Goal: Navigation & Orientation: Find specific page/section

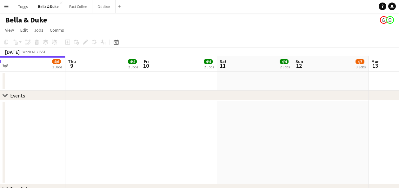
drag, startPoint x: 250, startPoint y: 121, endPoint x: 110, endPoint y: 130, distance: 140.2
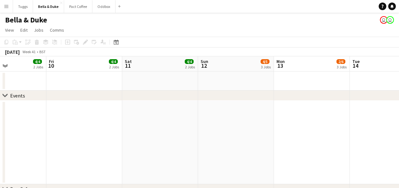
drag, startPoint x: 228, startPoint y: 132, endPoint x: 179, endPoint y: 136, distance: 49.0
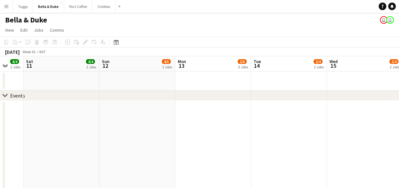
drag, startPoint x: 241, startPoint y: 143, endPoint x: 129, endPoint y: 144, distance: 112.0
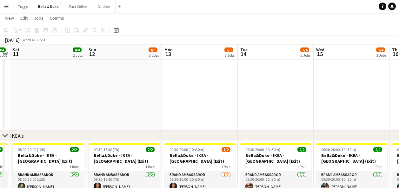
scroll to position [222, 0]
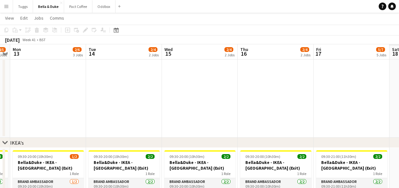
drag, startPoint x: 135, startPoint y: 109, endPoint x: 189, endPoint y: 110, distance: 53.9
click at [71, 111] on app-calendar-viewport "Thu 9 4/4 2 Jobs Fri 10 4/4 2 Jobs Sat 11 4/4 2 Jobs Sun 12 4/5 3 Jobs Mon 13 2…" at bounding box center [199, 118] width 399 height 631
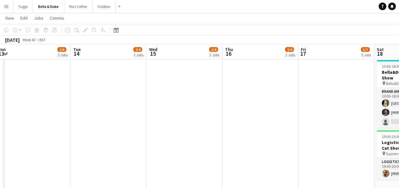
drag, startPoint x: 197, startPoint y: 110, endPoint x: 73, endPoint y: 109, distance: 124.1
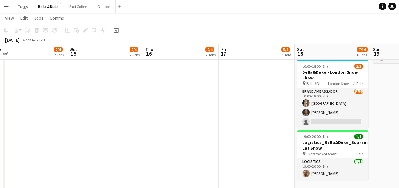
drag, startPoint x: 148, startPoint y: 122, endPoint x: 48, endPoint y: 126, distance: 100.7
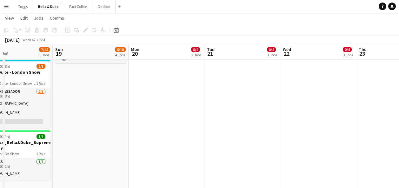
drag, startPoint x: 183, startPoint y: 139, endPoint x: 171, endPoint y: 139, distance: 12.4
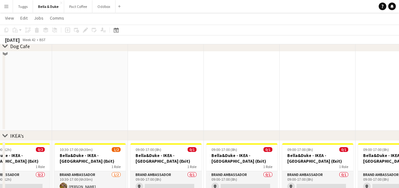
scroll to position [349, 0]
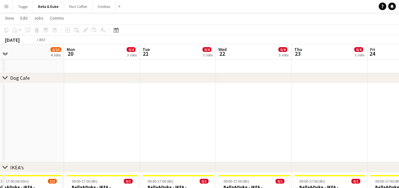
drag, startPoint x: 109, startPoint y: 133, endPoint x: 43, endPoint y: 133, distance: 65.7
click at [44, 133] on app-calendar-viewport "Wed 15 2/4 2 Jobs Thu 16 2/4 2 Jobs Fri 17 5/7 5 Jobs Sat 18 7/14 6 Jobs Sun 19…" at bounding box center [199, 67] width 399 height 783
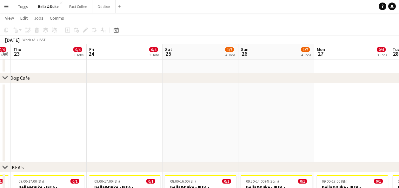
drag, startPoint x: 224, startPoint y: 130, endPoint x: 90, endPoint y: 137, distance: 133.8
click at [91, 137] on app-calendar-viewport "Sun 19 6/10 4 Jobs Mon 20 0/4 3 Jobs Tue 21 0/4 3 Jobs Wed 22 0/4 3 Jobs Thu 23…" at bounding box center [199, 67] width 399 height 783
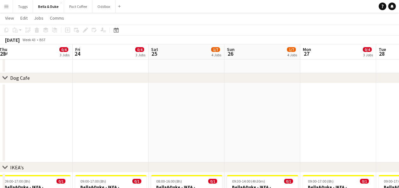
click at [65, 141] on app-calendar-viewport "Sun 19 6/10 4 Jobs Mon 20 0/4 3 Jobs Tue 21 0/4 3 Jobs Wed 22 0/4 3 Jobs Thu 23…" at bounding box center [199, 67] width 399 height 783
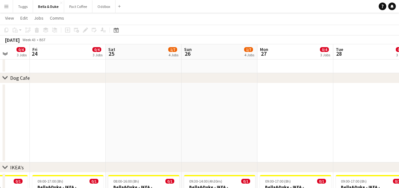
drag, startPoint x: 193, startPoint y: 127, endPoint x: 202, endPoint y: 127, distance: 9.5
click at [201, 127] on app-calendar-viewport "Tue 21 0/4 3 Jobs Wed 22 0/4 3 Jobs Thu 23 0/4 3 Jobs Fri 24 0/4 3 Jobs Sat 25 …" at bounding box center [199, 67] width 399 height 783
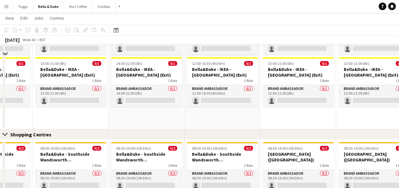
scroll to position [539, 0]
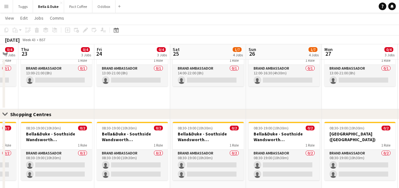
drag, startPoint x: 92, startPoint y: 100, endPoint x: 235, endPoint y: 103, distance: 143.1
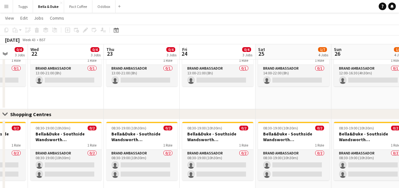
drag, startPoint x: 234, startPoint y: 98, endPoint x: 238, endPoint y: 100, distance: 5.1
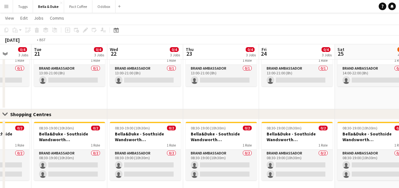
drag, startPoint x: 180, startPoint y: 101, endPoint x: 261, endPoint y: 102, distance: 81.9
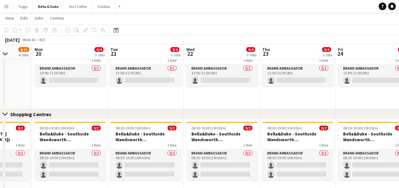
drag, startPoint x: 234, startPoint y: 98, endPoint x: 250, endPoint y: 98, distance: 15.5
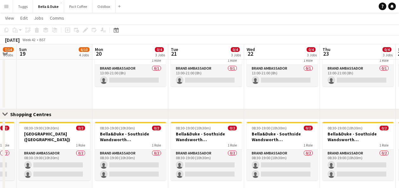
drag, startPoint x: 222, startPoint y: 99, endPoint x: 255, endPoint y: 94, distance: 34.0
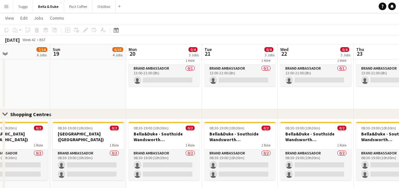
drag, startPoint x: 166, startPoint y: 105, endPoint x: 292, endPoint y: 105, distance: 126.0
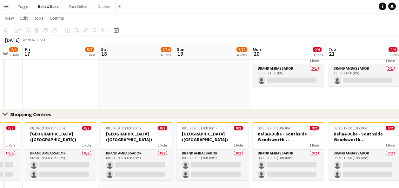
drag, startPoint x: 120, startPoint y: 100, endPoint x: 217, endPoint y: 96, distance: 97.5
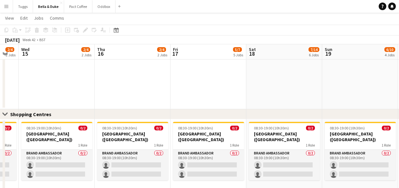
drag, startPoint x: 154, startPoint y: 102, endPoint x: 175, endPoint y: 100, distance: 20.4
drag, startPoint x: 199, startPoint y: 99, endPoint x: 205, endPoint y: 99, distance: 6.7
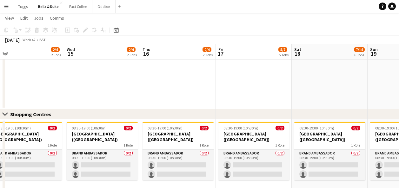
drag, startPoint x: 137, startPoint y: 105, endPoint x: 187, endPoint y: 105, distance: 49.5
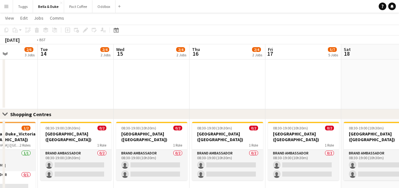
drag, startPoint x: 211, startPoint y: 104, endPoint x: 249, endPoint y: 104, distance: 38.7
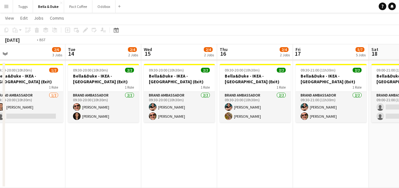
scroll to position [0, 216]
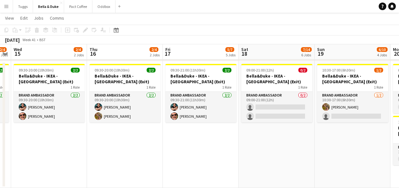
drag, startPoint x: 294, startPoint y: 146, endPoint x: 128, endPoint y: 153, distance: 166.7
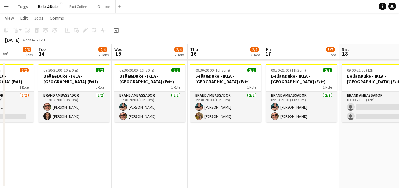
drag, startPoint x: 225, startPoint y: 151, endPoint x: 279, endPoint y: 148, distance: 54.0
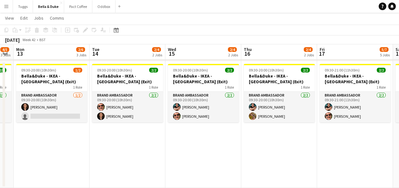
drag, startPoint x: 248, startPoint y: 150, endPoint x: 314, endPoint y: 145, distance: 65.9
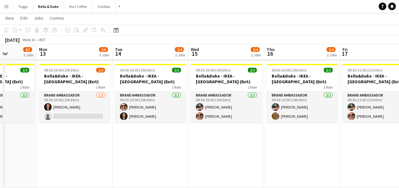
scroll to position [0, 195]
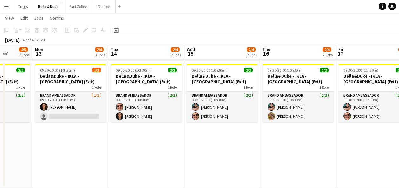
drag, startPoint x: 339, startPoint y: 154, endPoint x: 294, endPoint y: 161, distance: 45.0
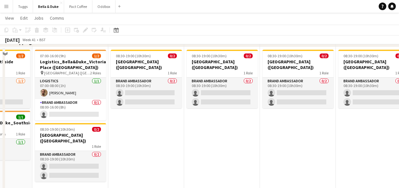
scroll to position [619, 0]
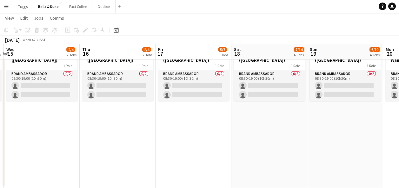
drag, startPoint x: 289, startPoint y: 136, endPoint x: 196, endPoint y: 144, distance: 93.6
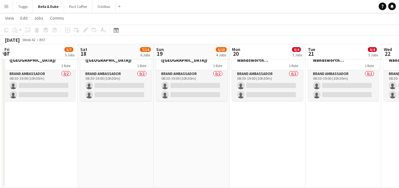
drag, startPoint x: 233, startPoint y: 147, endPoint x: 37, endPoint y: 183, distance: 199.0
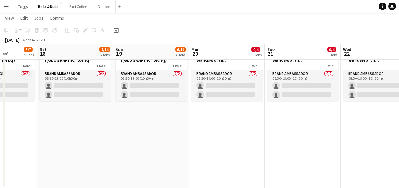
drag, startPoint x: 108, startPoint y: 178, endPoint x: 101, endPoint y: 178, distance: 7.3
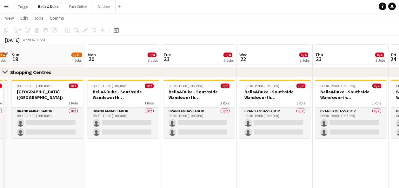
scroll to position [587, 0]
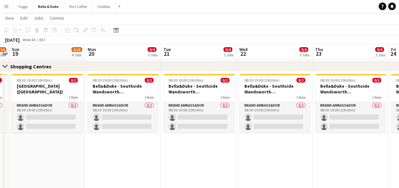
drag, startPoint x: 177, startPoint y: 171, endPoint x: 52, endPoint y: 196, distance: 127.6
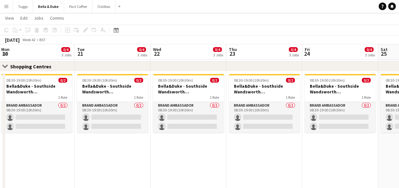
drag, startPoint x: 164, startPoint y: 197, endPoint x: 132, endPoint y: 198, distance: 32.4
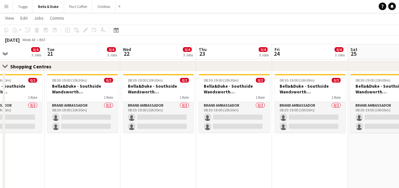
drag, startPoint x: 129, startPoint y: 183, endPoint x: 88, endPoint y: 188, distance: 40.9
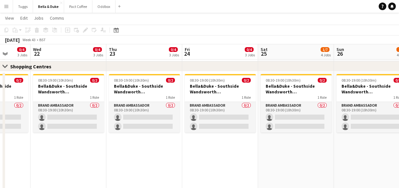
drag, startPoint x: 263, startPoint y: 165, endPoint x: 144, endPoint y: 179, distance: 119.8
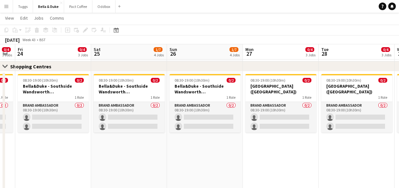
drag, startPoint x: 274, startPoint y: 163, endPoint x: 207, endPoint y: 167, distance: 67.7
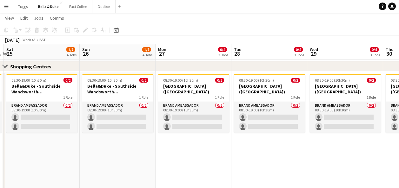
drag, startPoint x: 317, startPoint y: 155, endPoint x: 93, endPoint y: 166, distance: 224.3
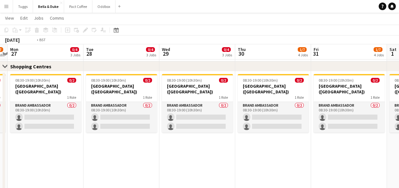
drag, startPoint x: 262, startPoint y: 156, endPoint x: 91, endPoint y: 179, distance: 172.2
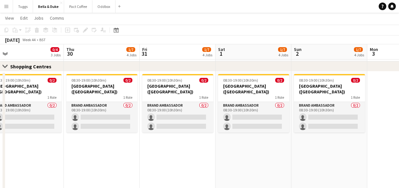
scroll to position [0, 241]
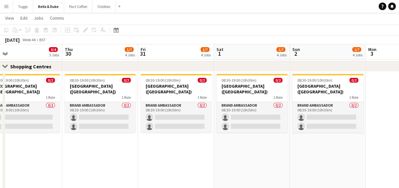
drag, startPoint x: 278, startPoint y: 169, endPoint x: 132, endPoint y: 188, distance: 146.9
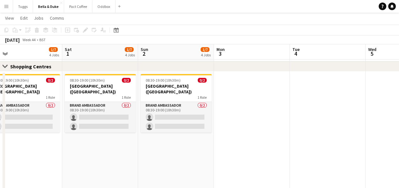
drag, startPoint x: 239, startPoint y: 156, endPoint x: 368, endPoint y: 152, distance: 128.9
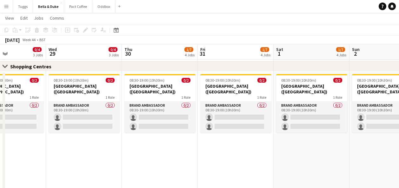
drag, startPoint x: 236, startPoint y: 168, endPoint x: 366, endPoint y: 156, distance: 130.0
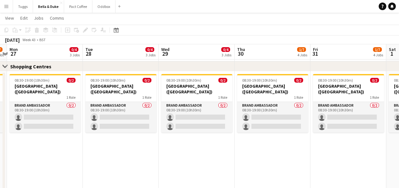
drag, startPoint x: 208, startPoint y: 157, endPoint x: 268, endPoint y: 146, distance: 60.3
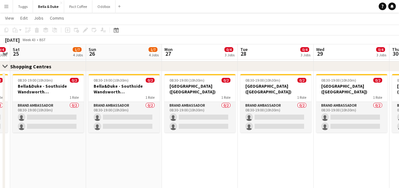
drag, startPoint x: 187, startPoint y: 165, endPoint x: 260, endPoint y: 156, distance: 73.5
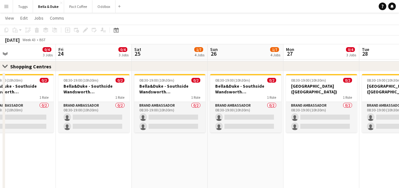
drag, startPoint x: 317, startPoint y: 166, endPoint x: 343, endPoint y: 166, distance: 25.7
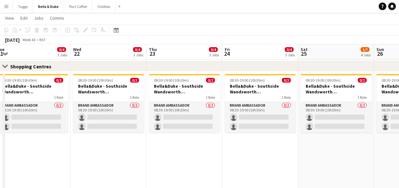
drag, startPoint x: 241, startPoint y: 165, endPoint x: 330, endPoint y: 157, distance: 88.9
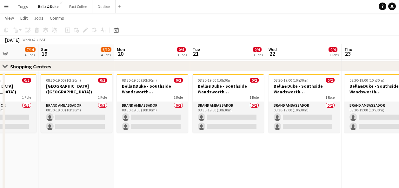
drag, startPoint x: 331, startPoint y: 154, endPoint x: 388, endPoint y: 145, distance: 57.8
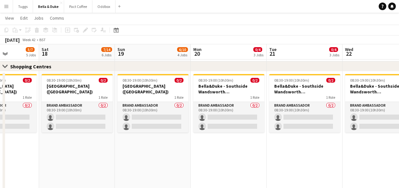
scroll to position [0, 186]
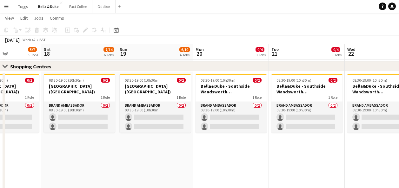
drag, startPoint x: 312, startPoint y: 148, endPoint x: 403, endPoint y: 146, distance: 91.4
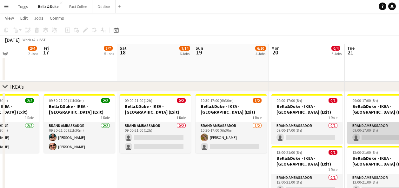
scroll to position [429, 0]
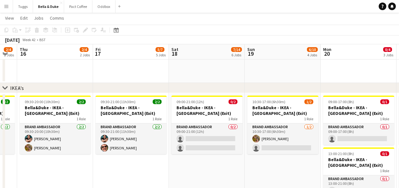
drag, startPoint x: 142, startPoint y: 175, endPoint x: 277, endPoint y: 176, distance: 135.8
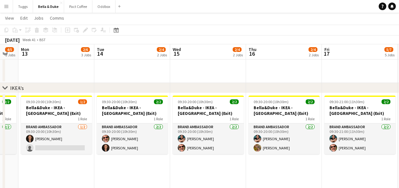
scroll to position [0, 209]
drag, startPoint x: 127, startPoint y: 163, endPoint x: 273, endPoint y: 174, distance: 146.0
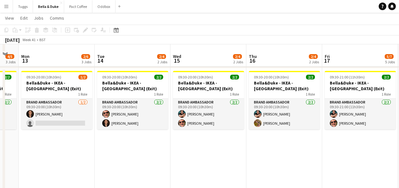
scroll to position [460, 0]
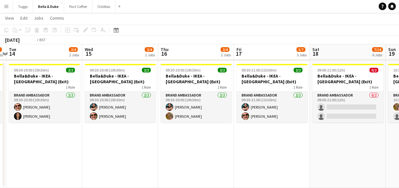
drag, startPoint x: 296, startPoint y: 151, endPoint x: 123, endPoint y: 150, distance: 172.6
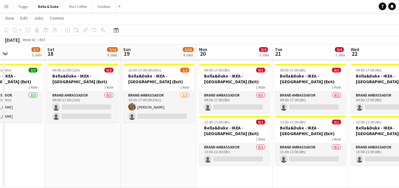
drag, startPoint x: 265, startPoint y: 147, endPoint x: 106, endPoint y: 164, distance: 159.3
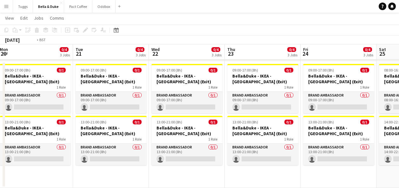
scroll to position [0, 178]
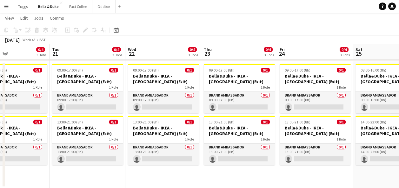
drag, startPoint x: 300, startPoint y: 177, endPoint x: 78, endPoint y: 186, distance: 222.6
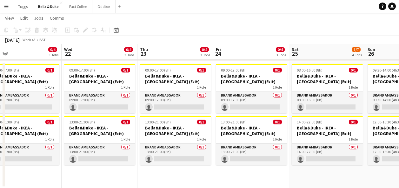
scroll to position [0, 302]
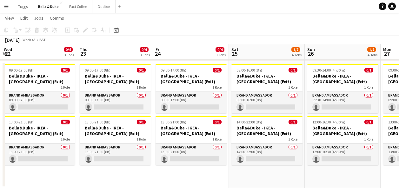
drag, startPoint x: 253, startPoint y: 181, endPoint x: 153, endPoint y: 184, distance: 100.6
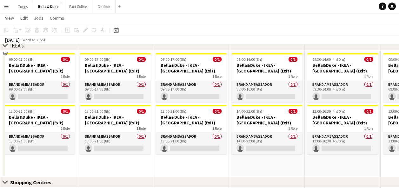
scroll to position [492, 0]
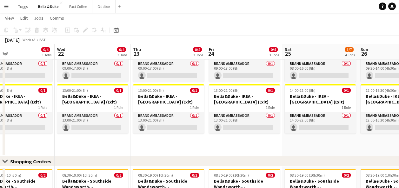
drag, startPoint x: 220, startPoint y: 152, endPoint x: 252, endPoint y: 152, distance: 32.0
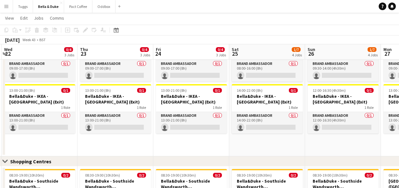
drag, startPoint x: 252, startPoint y: 152, endPoint x: 193, endPoint y: 152, distance: 58.7
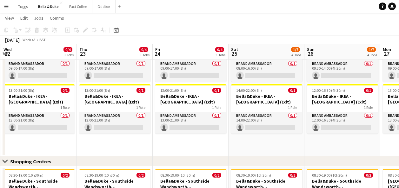
drag, startPoint x: 195, startPoint y: 152, endPoint x: 263, endPoint y: 152, distance: 68.9
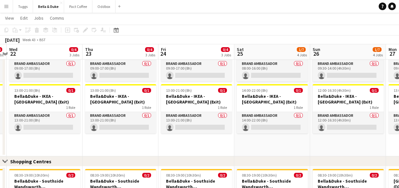
scroll to position [0, 296]
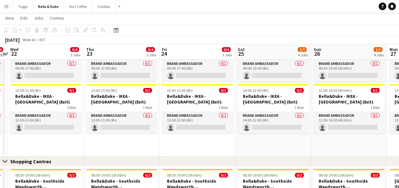
drag, startPoint x: 220, startPoint y: 158, endPoint x: 236, endPoint y: 158, distance: 16.5
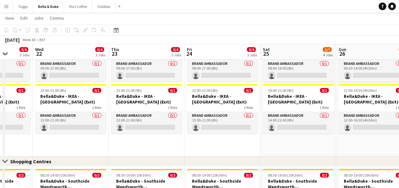
drag, startPoint x: 243, startPoint y: 151, endPoint x: 271, endPoint y: 148, distance: 28.4
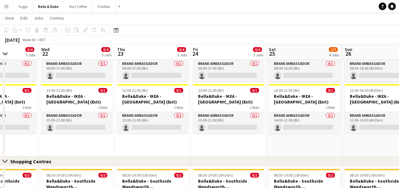
drag, startPoint x: 271, startPoint y: 148, endPoint x: 208, endPoint y: 151, distance: 62.9
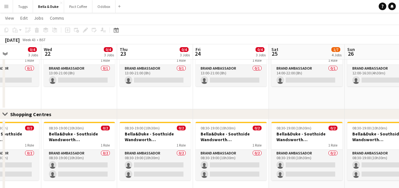
scroll to position [0, 162]
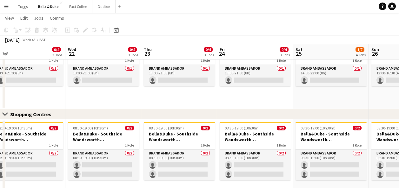
drag, startPoint x: 271, startPoint y: 99, endPoint x: 295, endPoint y: 99, distance: 24.1
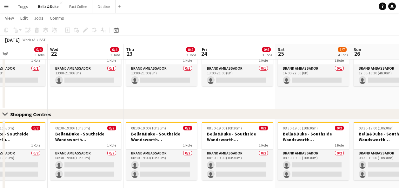
drag, startPoint x: 187, startPoint y: 100, endPoint x: 245, endPoint y: 97, distance: 57.5
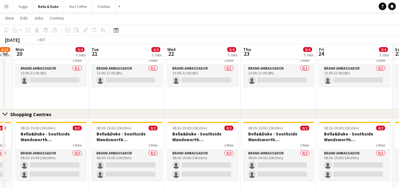
drag, startPoint x: 172, startPoint y: 93, endPoint x: 214, endPoint y: 88, distance: 42.5
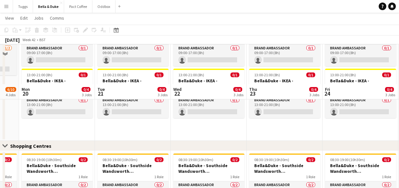
scroll to position [571, 0]
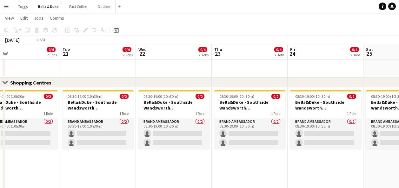
drag, startPoint x: 231, startPoint y: 71, endPoint x: 215, endPoint y: 77, distance: 17.1
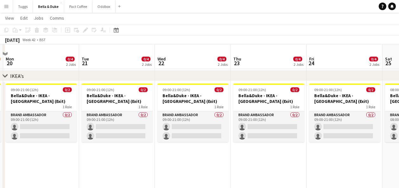
scroll to position [476, 0]
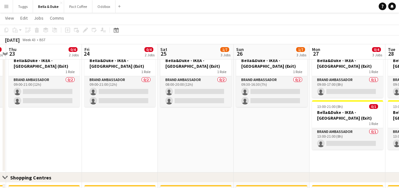
drag, startPoint x: 292, startPoint y: 139, endPoint x: 63, endPoint y: 162, distance: 230.9
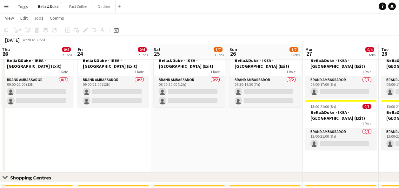
drag, startPoint x: 162, startPoint y: 152, endPoint x: 119, endPoint y: 157, distance: 43.2
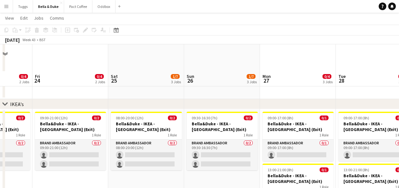
scroll to position [444, 0]
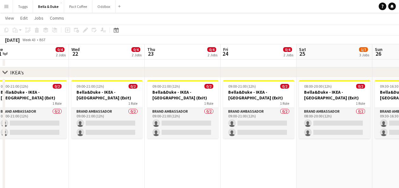
drag, startPoint x: 212, startPoint y: 152, endPoint x: 267, endPoint y: 155, distance: 54.7
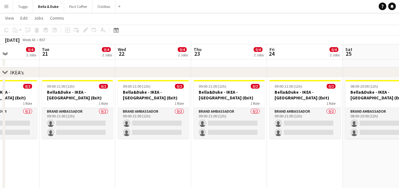
drag, startPoint x: 215, startPoint y: 159, endPoint x: 278, endPoint y: 162, distance: 62.9
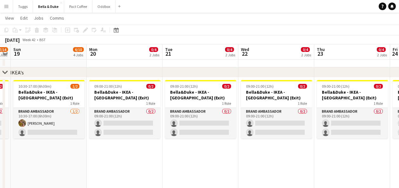
drag, startPoint x: 265, startPoint y: 159, endPoint x: 327, endPoint y: 159, distance: 62.5
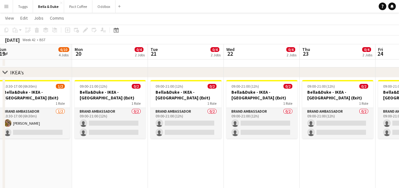
drag, startPoint x: 277, startPoint y: 156, endPoint x: 341, endPoint y: 156, distance: 63.8
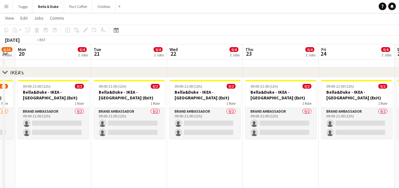
drag, startPoint x: 300, startPoint y: 160, endPoint x: 85, endPoint y: 160, distance: 215.1
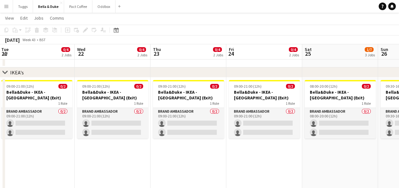
drag, startPoint x: 139, startPoint y: 159, endPoint x: 83, endPoint y: 159, distance: 55.2
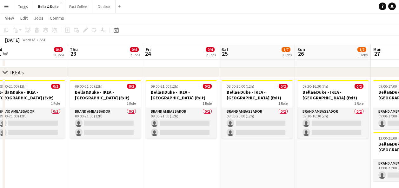
drag, startPoint x: 151, startPoint y: 165, endPoint x: 142, endPoint y: 166, distance: 8.3
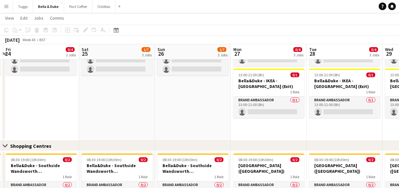
scroll to position [0, 183]
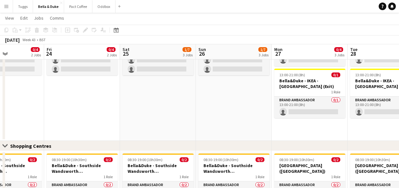
drag, startPoint x: 195, startPoint y: 132, endPoint x: 142, endPoint y: 127, distance: 53.2
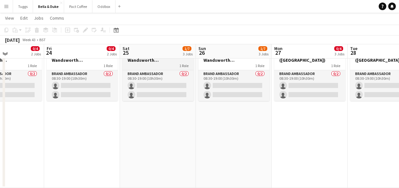
scroll to position [587, 0]
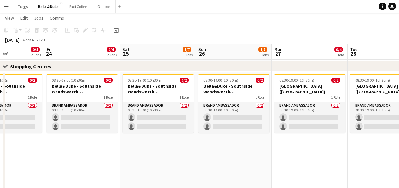
drag, startPoint x: 138, startPoint y: 160, endPoint x: 334, endPoint y: 160, distance: 196.1
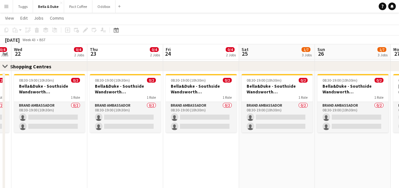
drag, startPoint x: 233, startPoint y: 163, endPoint x: 139, endPoint y: 170, distance: 94.5
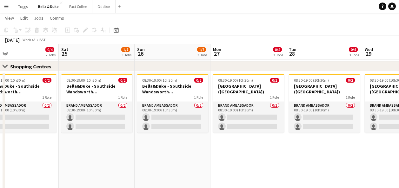
drag, startPoint x: 214, startPoint y: 160, endPoint x: 94, endPoint y: 182, distance: 122.0
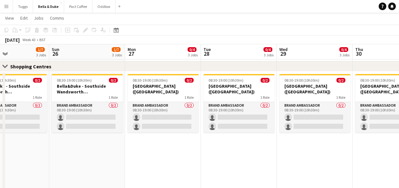
scroll to position [0, 181]
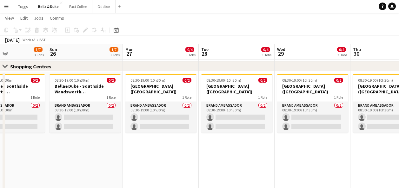
drag, startPoint x: 182, startPoint y: 169, endPoint x: 102, endPoint y: 181, distance: 80.6
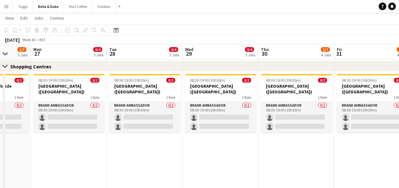
drag, startPoint x: 231, startPoint y: 166, endPoint x: 139, endPoint y: 171, distance: 92.1
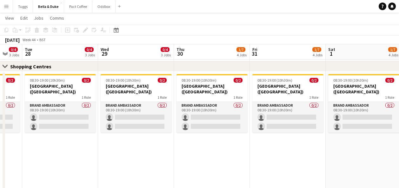
drag, startPoint x: 227, startPoint y: 158, endPoint x: 142, endPoint y: 169, distance: 85.8
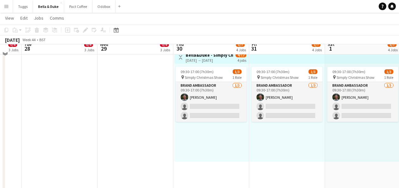
scroll to position [48, 0]
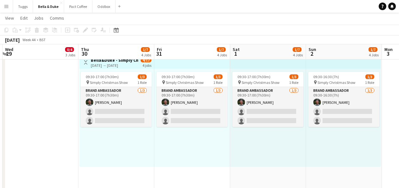
drag, startPoint x: 173, startPoint y: 164, endPoint x: 86, endPoint y: 169, distance: 87.1
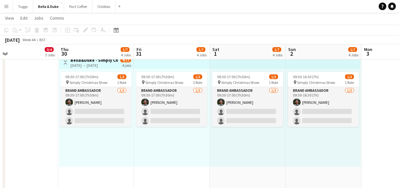
scroll to position [0, 170]
drag, startPoint x: 134, startPoint y: 162, endPoint x: 113, endPoint y: 162, distance: 20.9
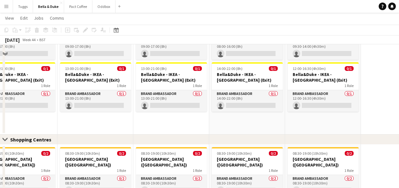
scroll to position [492, 0]
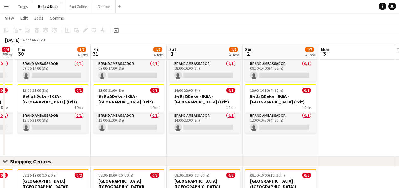
drag, startPoint x: 196, startPoint y: 151, endPoint x: 133, endPoint y: 156, distance: 62.8
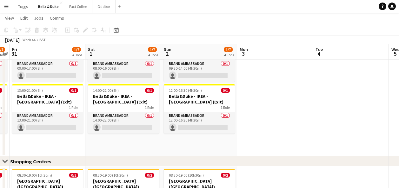
drag, startPoint x: 315, startPoint y: 132, endPoint x: 246, endPoint y: 142, distance: 70.5
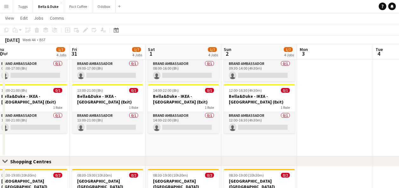
drag, startPoint x: 260, startPoint y: 140, endPoint x: 101, endPoint y: 138, distance: 159.0
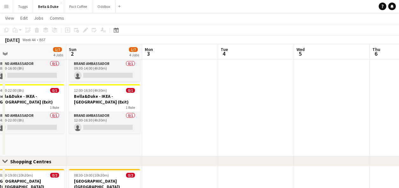
drag, startPoint x: 138, startPoint y: 136, endPoint x: 231, endPoint y: 127, distance: 93.8
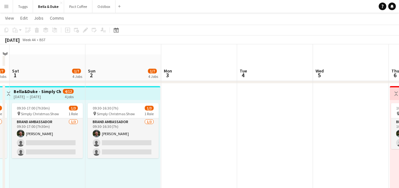
scroll to position [16, 0]
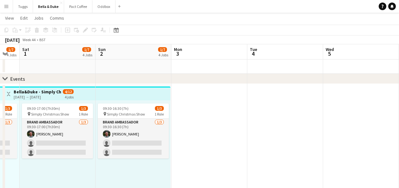
drag, startPoint x: 201, startPoint y: 150, endPoint x: 300, endPoint y: 155, distance: 99.5
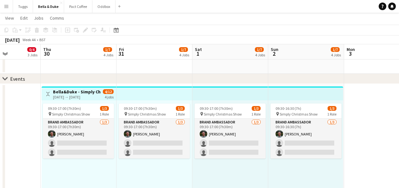
scroll to position [0, 186]
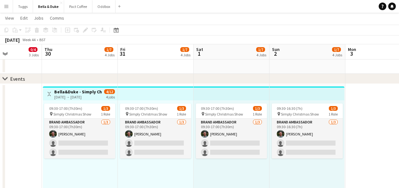
drag, startPoint x: 298, startPoint y: 158, endPoint x: 383, endPoint y: 153, distance: 85.5
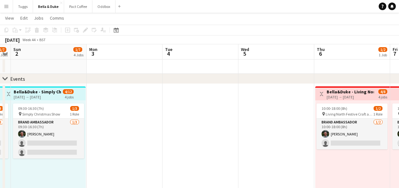
drag, startPoint x: 383, startPoint y: 153, endPoint x: 116, endPoint y: 163, distance: 267.4
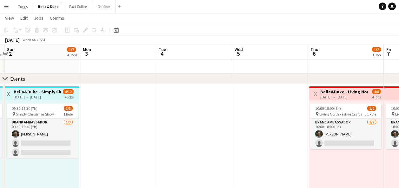
drag, startPoint x: 230, startPoint y: 140, endPoint x: 191, endPoint y: 145, distance: 39.6
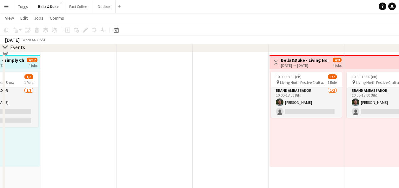
scroll to position [16, 0]
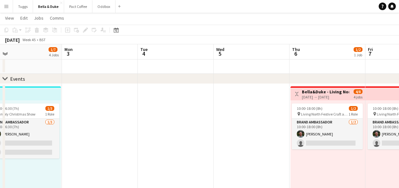
drag, startPoint x: 190, startPoint y: 145, endPoint x: 50, endPoint y: 146, distance: 140.3
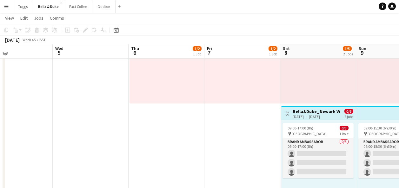
scroll to position [48, 0]
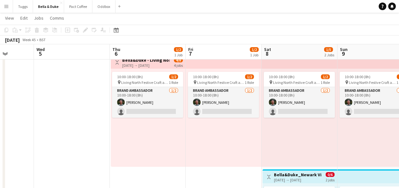
drag, startPoint x: 53, startPoint y: 149, endPoint x: -1, endPoint y: 150, distance: 54.0
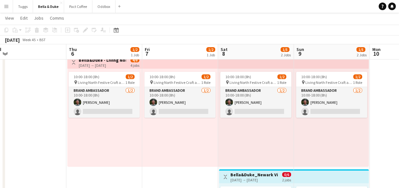
drag, startPoint x: 66, startPoint y: 146, endPoint x: 34, endPoint y: 151, distance: 32.4
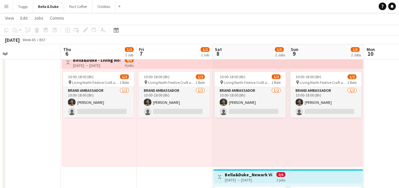
drag, startPoint x: 191, startPoint y: 148, endPoint x: 45, endPoint y: 166, distance: 147.1
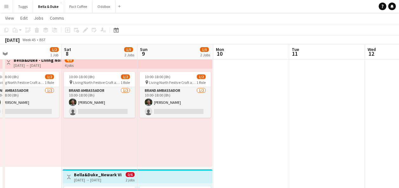
drag, startPoint x: 240, startPoint y: 140, endPoint x: 68, endPoint y: 151, distance: 171.7
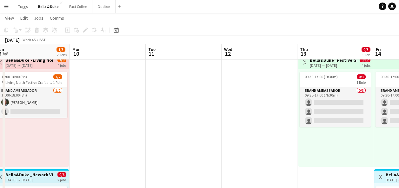
drag, startPoint x: 201, startPoint y: 135, endPoint x: 68, endPoint y: 148, distance: 133.9
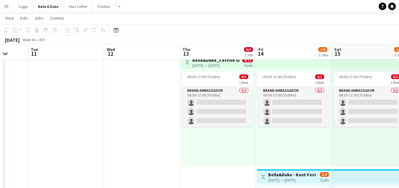
drag, startPoint x: 125, startPoint y: 142, endPoint x: 71, endPoint y: 151, distance: 54.6
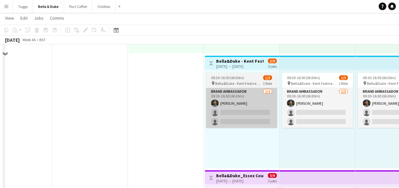
scroll to position [143, 0]
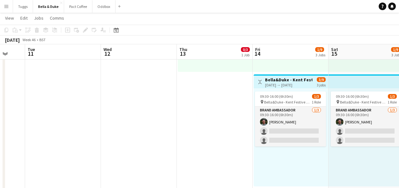
drag, startPoint x: 238, startPoint y: 164, endPoint x: 150, endPoint y: 162, distance: 87.9
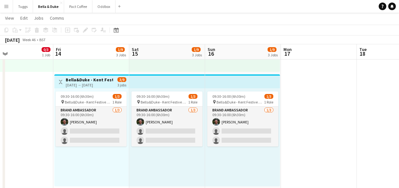
drag, startPoint x: 332, startPoint y: 147, endPoint x: 213, endPoint y: 150, distance: 119.0
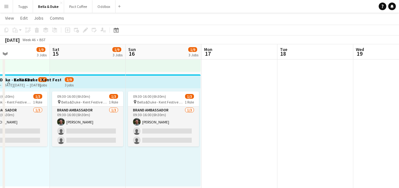
drag, startPoint x: 285, startPoint y: 150, endPoint x: 235, endPoint y: 155, distance: 49.5
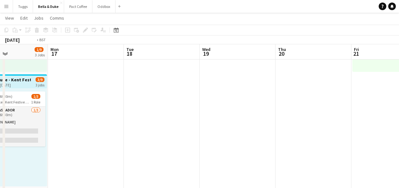
drag, startPoint x: 293, startPoint y: 150, endPoint x: 201, endPoint y: 157, distance: 93.0
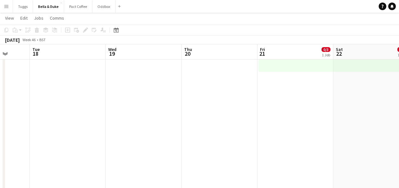
drag, startPoint x: 283, startPoint y: 155, endPoint x: 219, endPoint y: 159, distance: 64.9
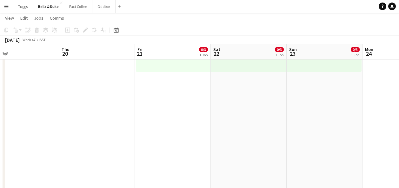
drag, startPoint x: 285, startPoint y: 158, endPoint x: 224, endPoint y: 159, distance: 61.3
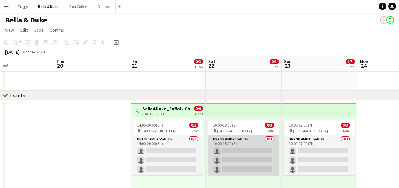
scroll to position [32, 0]
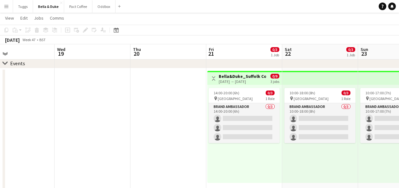
drag, startPoint x: 94, startPoint y: 136, endPoint x: 247, endPoint y: 126, distance: 153.9
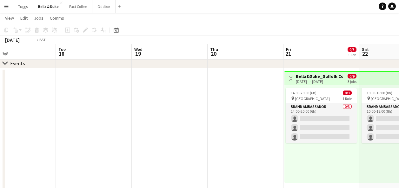
drag, startPoint x: 160, startPoint y: 139, endPoint x: 204, endPoint y: 132, distance: 45.0
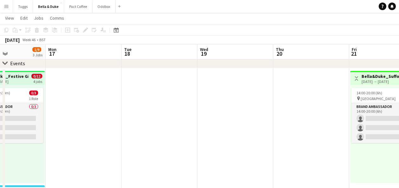
drag, startPoint x: 181, startPoint y: 134, endPoint x: 201, endPoint y: 133, distance: 21.0
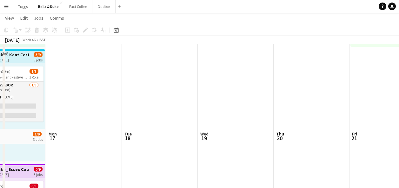
scroll to position [95, 0]
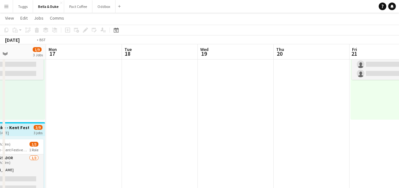
drag, startPoint x: 245, startPoint y: 138, endPoint x: 110, endPoint y: 138, distance: 134.5
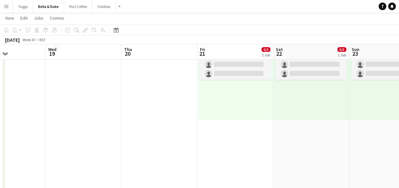
scroll to position [0, 241]
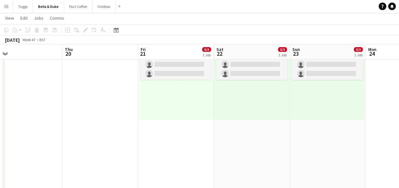
drag, startPoint x: 175, startPoint y: 139, endPoint x: 105, endPoint y: 146, distance: 70.8
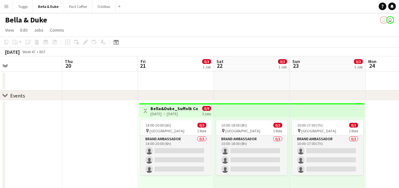
scroll to position [32, 0]
